Goal: Transaction & Acquisition: Subscribe to service/newsletter

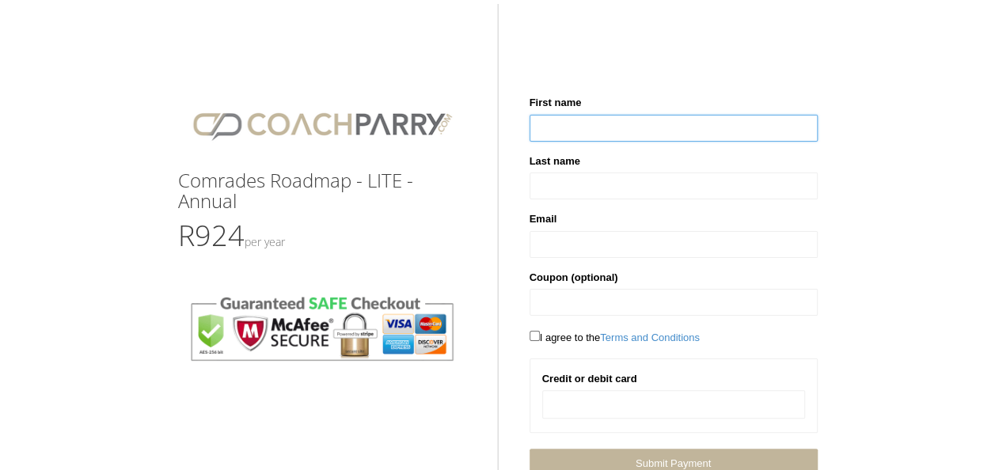
click at [614, 120] on input "text" at bounding box center [674, 128] width 288 height 27
type input "*****"
type input "******"
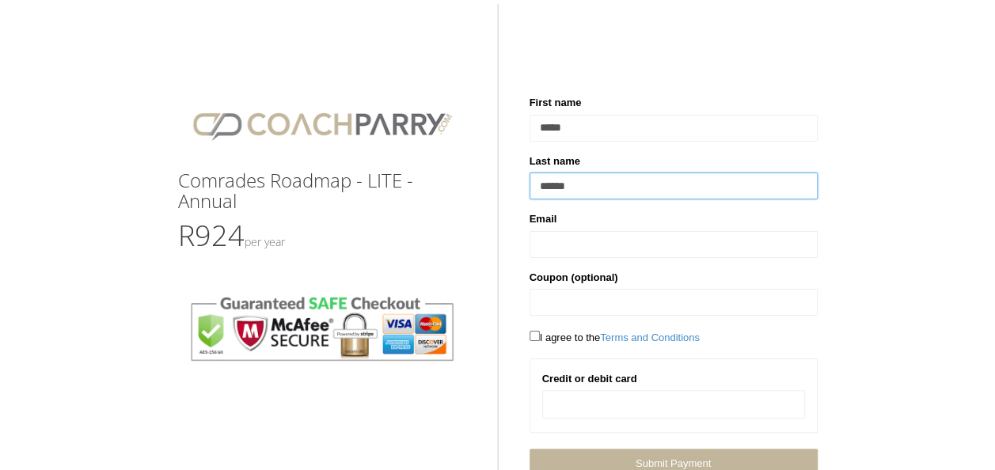
type input "**********"
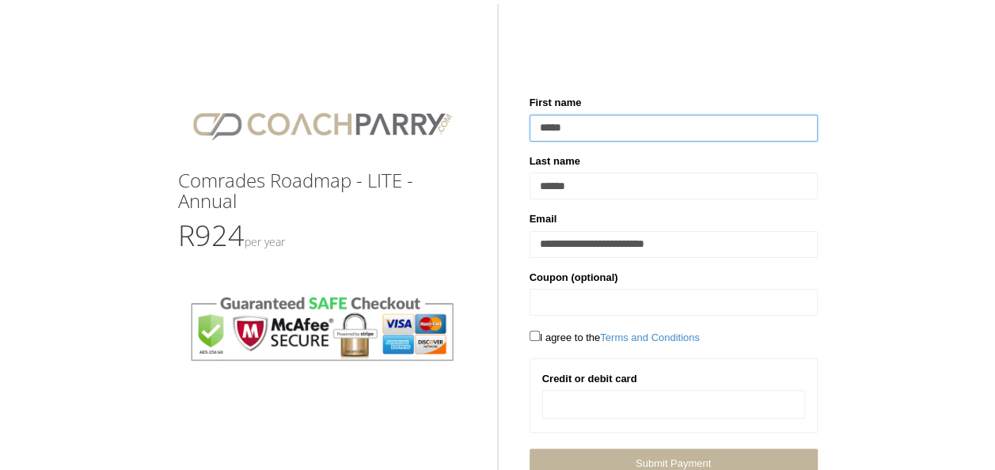
scroll to position [51, 0]
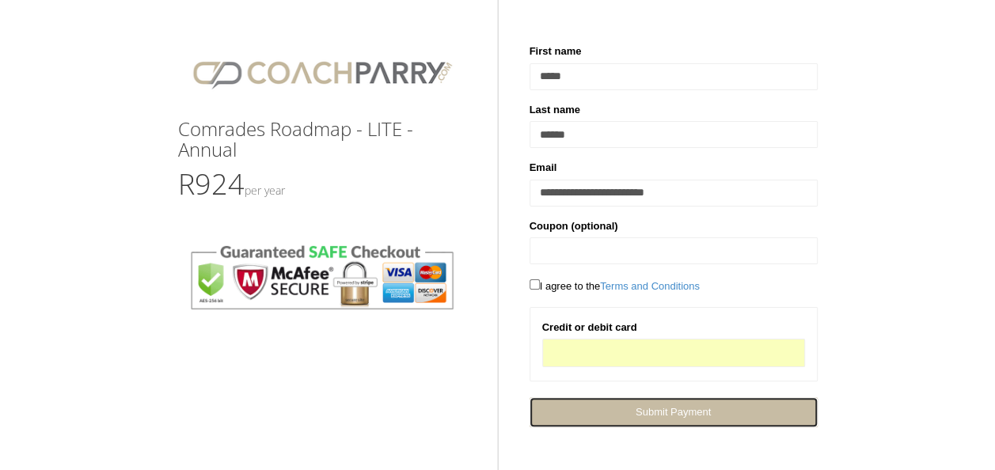
click at [670, 404] on link "Next Submit Payment" at bounding box center [674, 411] width 288 height 29
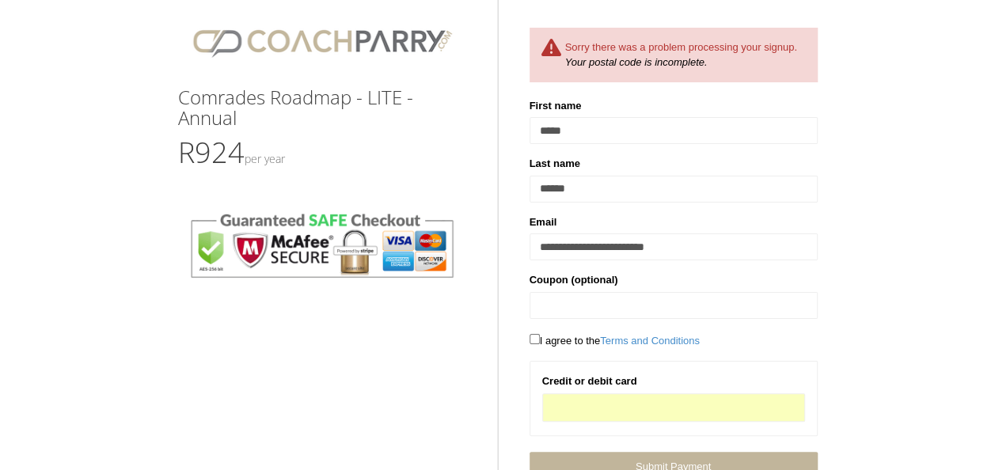
scroll to position [137, 0]
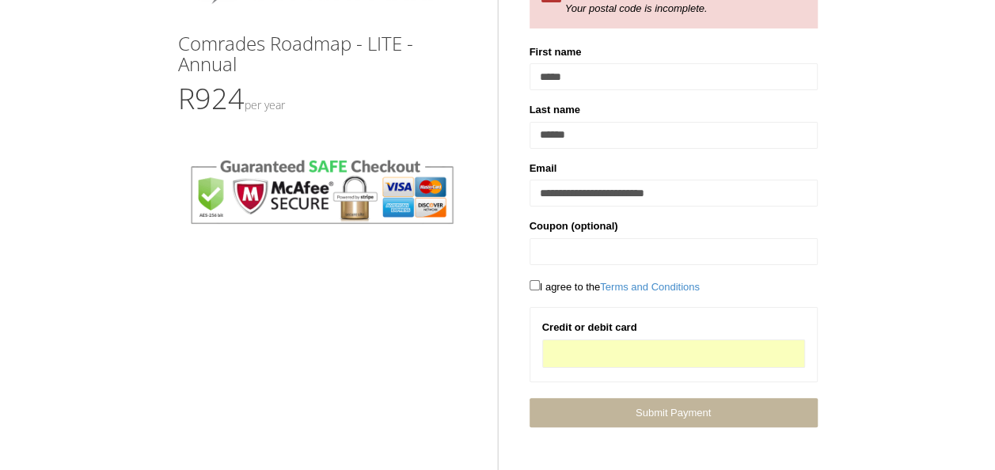
click at [830, 269] on div "Comrades Roadmap - LITE - Annual R924 Per Year Sorry there was a problem proces…" at bounding box center [497, 153] width 995 height 549
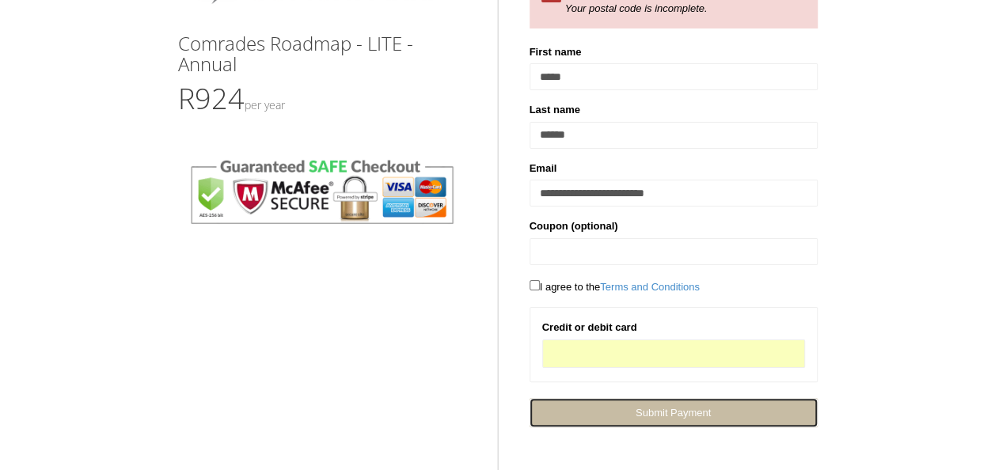
click at [657, 414] on span "Submit Payment" at bounding box center [673, 413] width 75 height 12
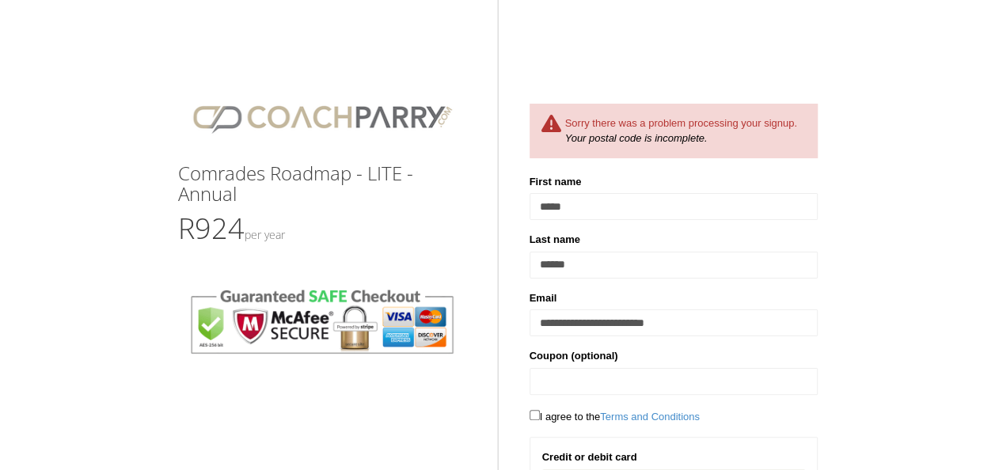
scroll to position [0, 0]
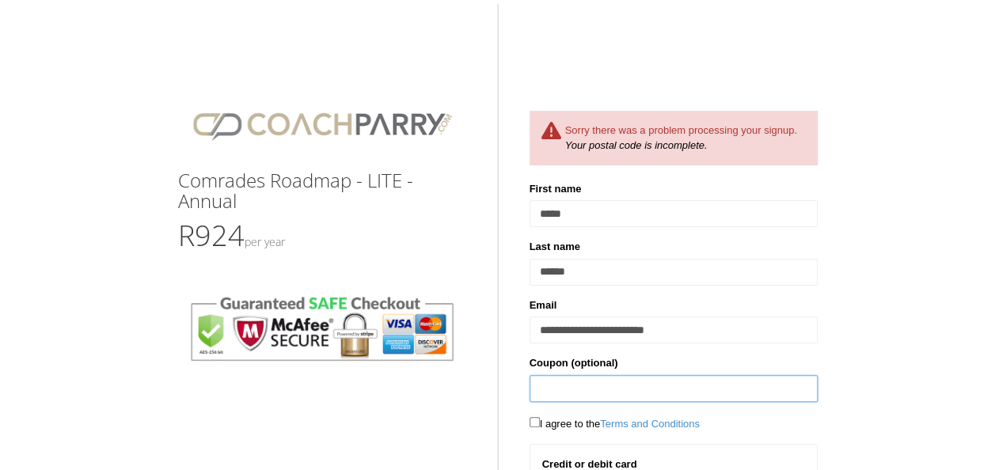
click at [579, 377] on input "text" at bounding box center [674, 388] width 288 height 27
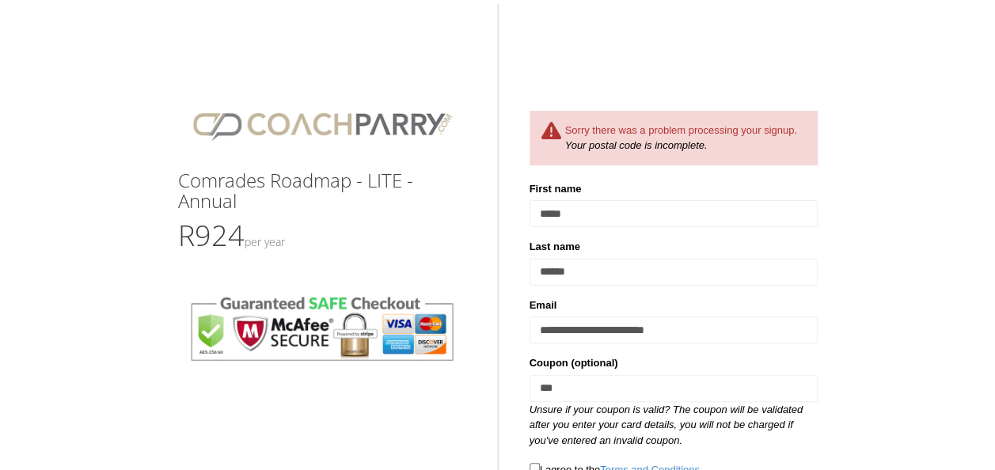
click at [860, 310] on div "Comrades Roadmap - LITE - Annual R924 Per Year Sorry there was a problem proces…" at bounding box center [497, 313] width 995 height 595
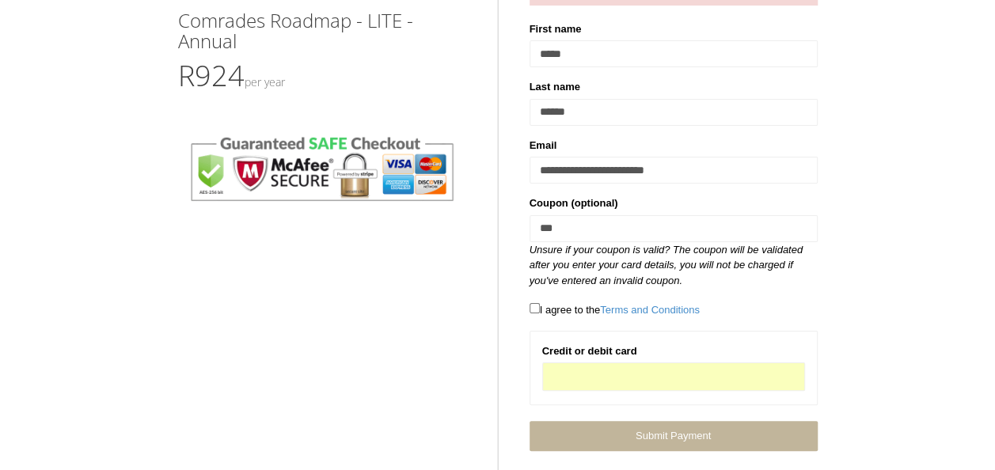
scroll to position [184, 0]
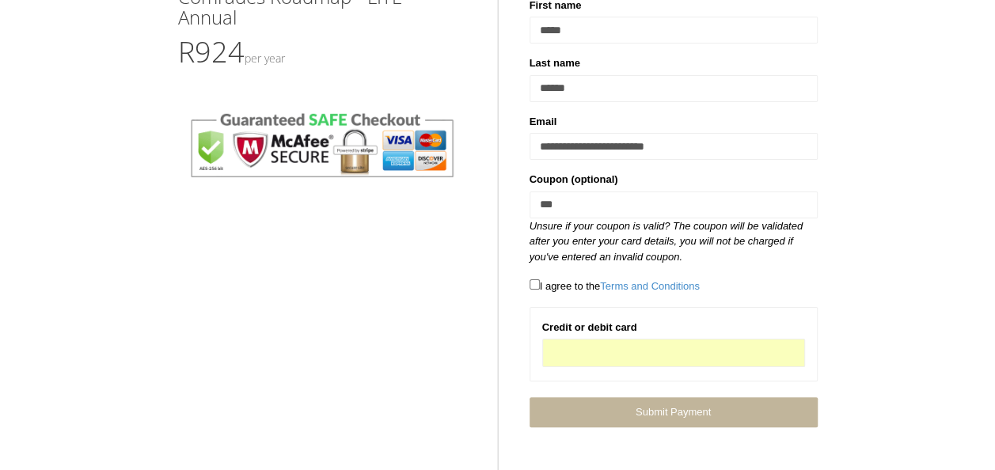
click at [853, 337] on div "Comrades Roadmap - LITE - Annual R924 Per Year Sorry there was a problem proces…" at bounding box center [497, 129] width 995 height 595
click at [906, 318] on div "Comrades Roadmap - LITE - Annual R924 Per Year Sorry there was a problem proces…" at bounding box center [497, 129] width 995 height 595
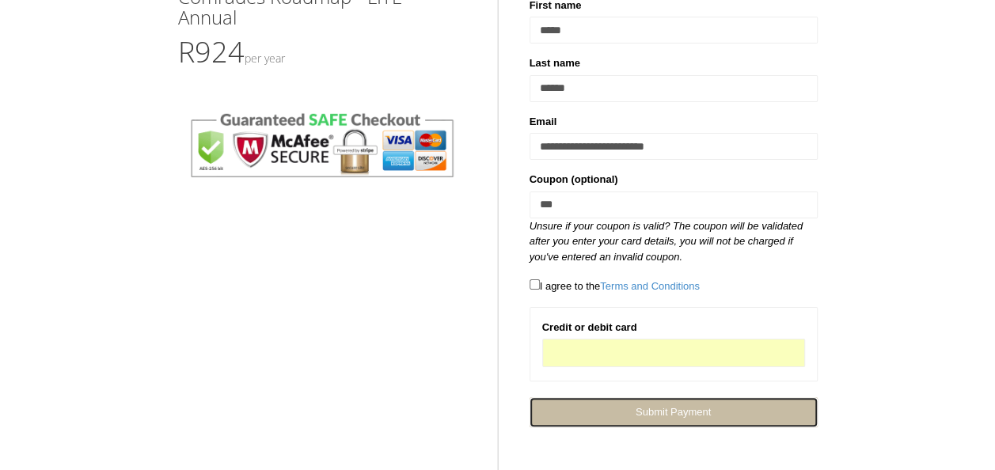
click at [744, 403] on link "Next Submit Payment" at bounding box center [674, 411] width 288 height 29
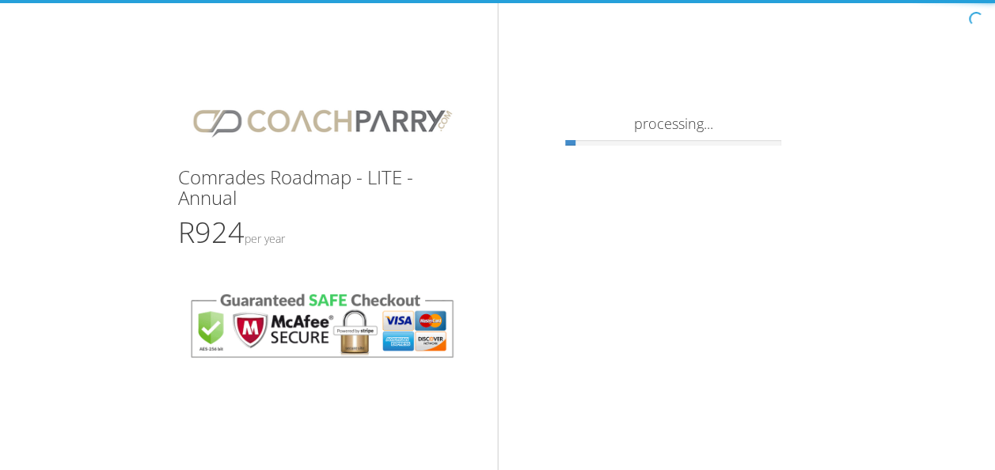
scroll to position [3, 0]
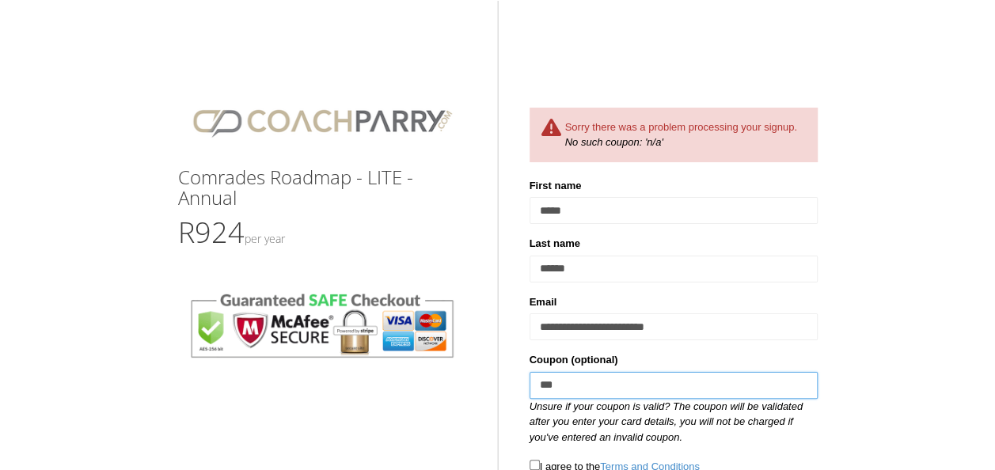
click at [562, 392] on input "***" at bounding box center [674, 385] width 288 height 27
type input "*"
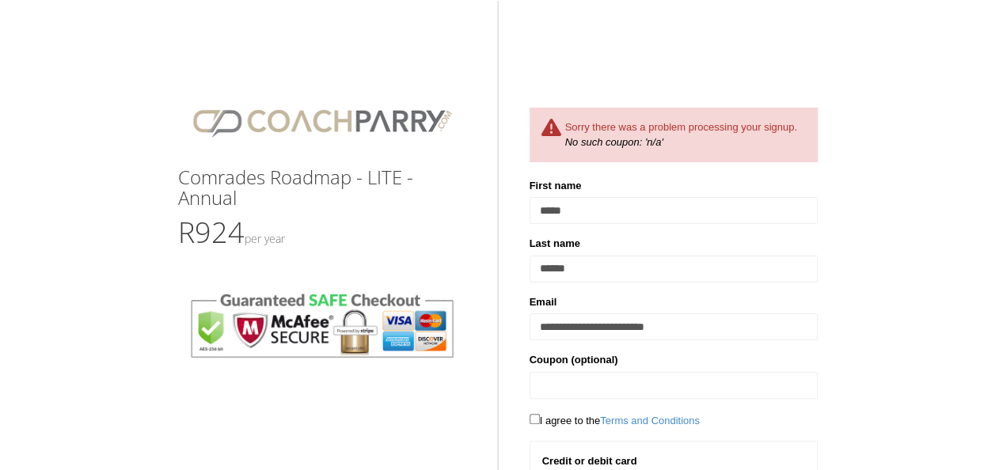
click at [852, 332] on div "Comrades Roadmap - LITE - Annual R924 Per Year Sorry there was a problem proces…" at bounding box center [497, 287] width 995 height 549
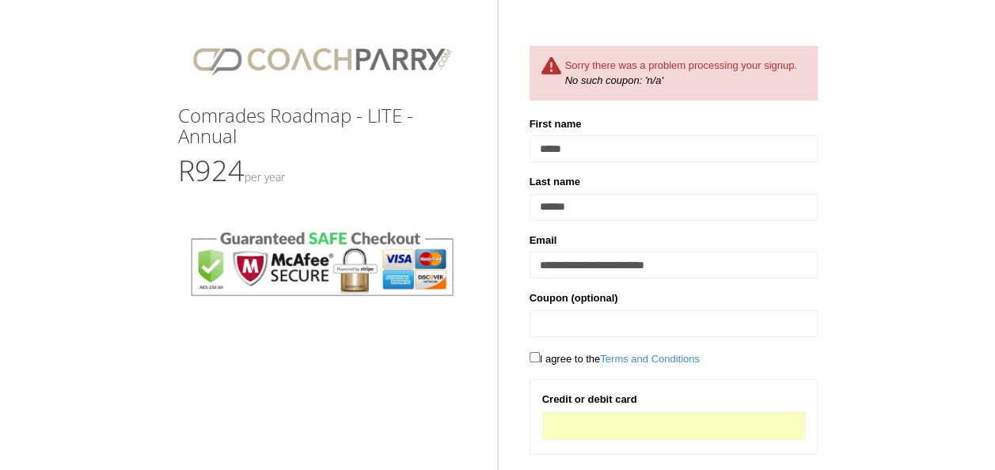
scroll to position [137, 0]
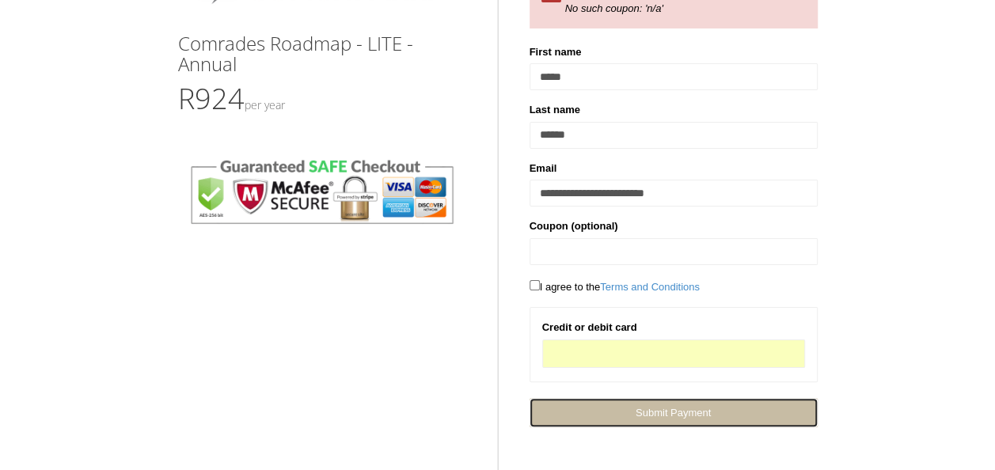
click at [712, 416] on link "Next Submit Payment" at bounding box center [674, 412] width 288 height 29
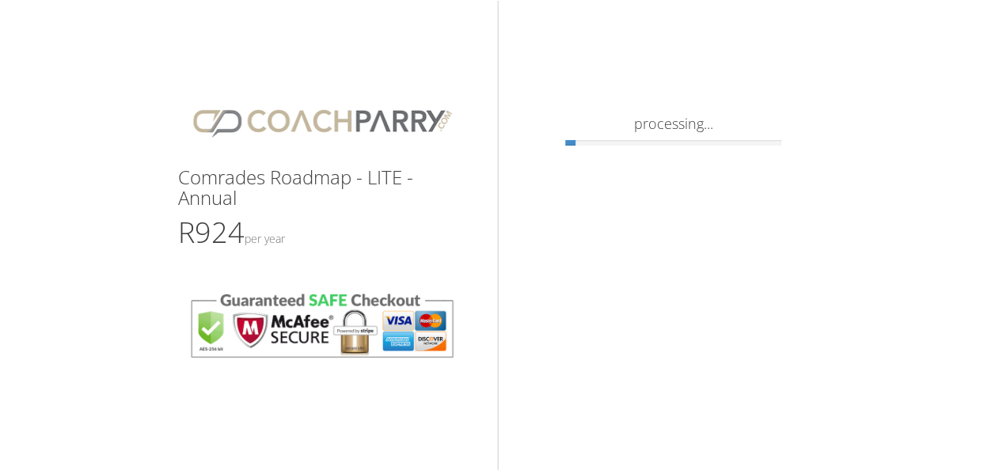
scroll to position [3, 0]
